Goal: Find specific page/section: Find specific page/section

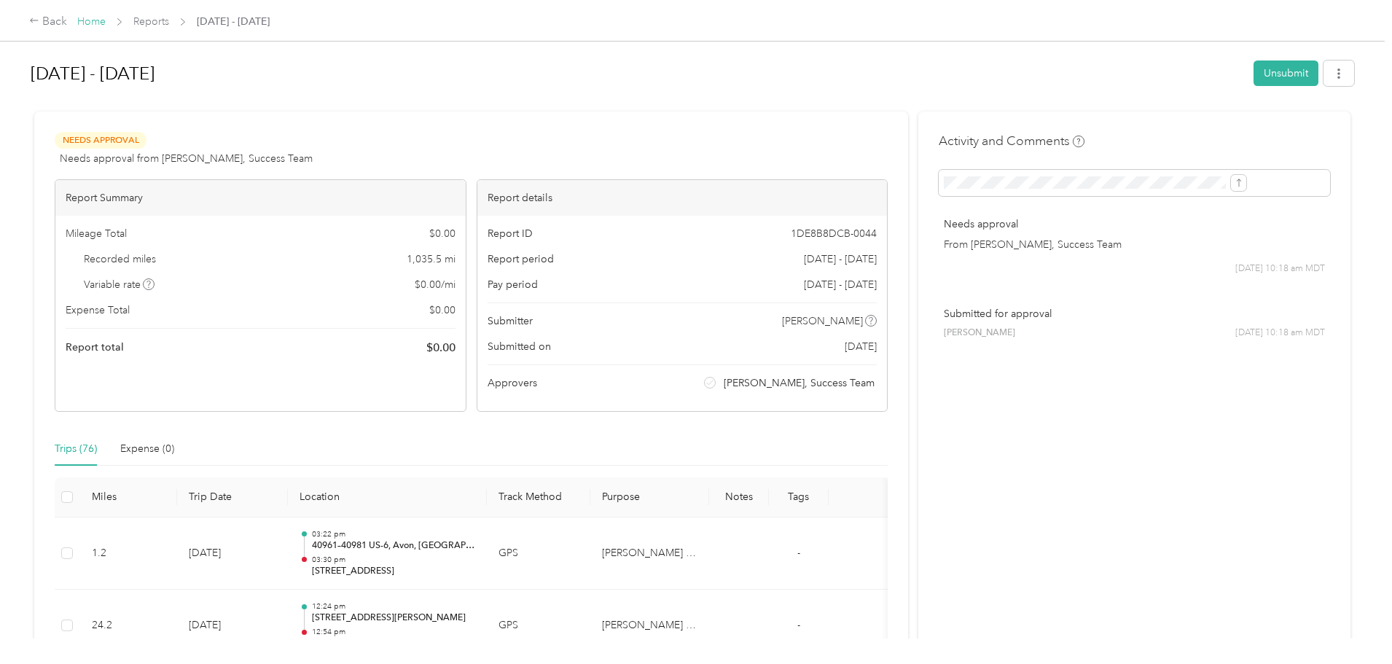
click at [106, 18] on link "Home" at bounding box center [91, 21] width 28 height 12
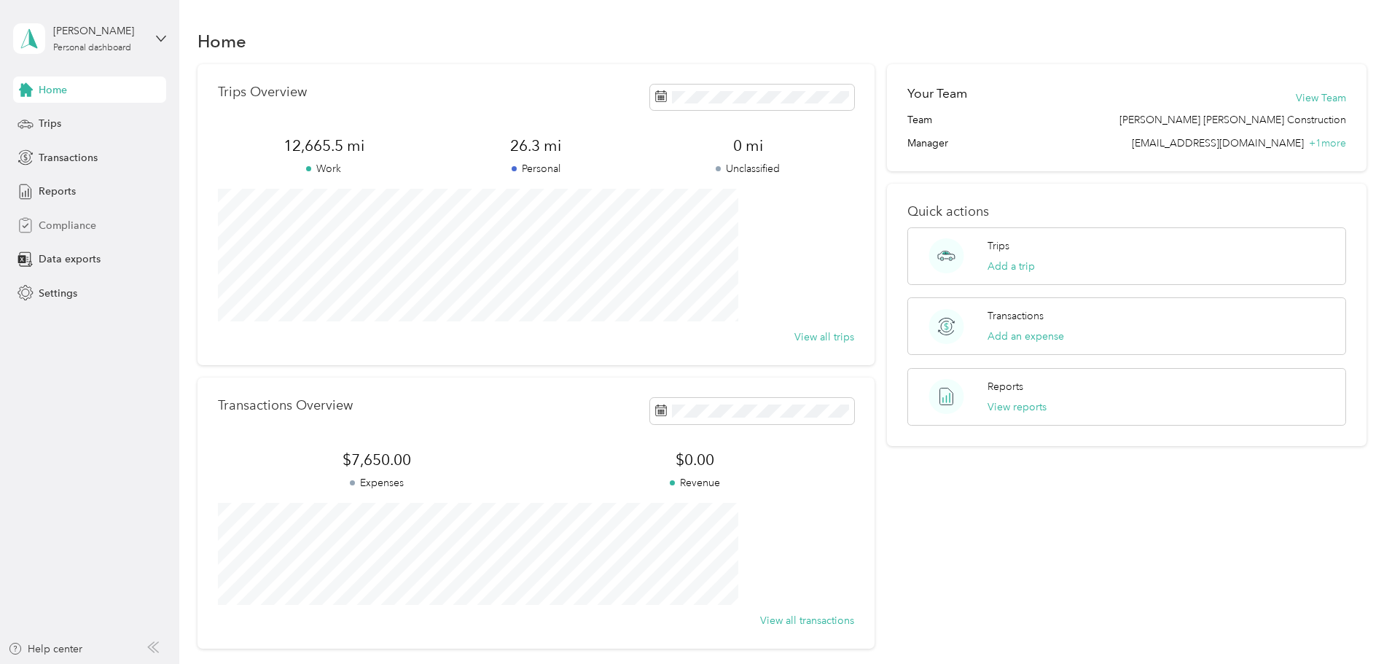
click at [52, 228] on span "Compliance" at bounding box center [68, 225] width 58 height 15
